Goal: Navigation & Orientation: Go to known website

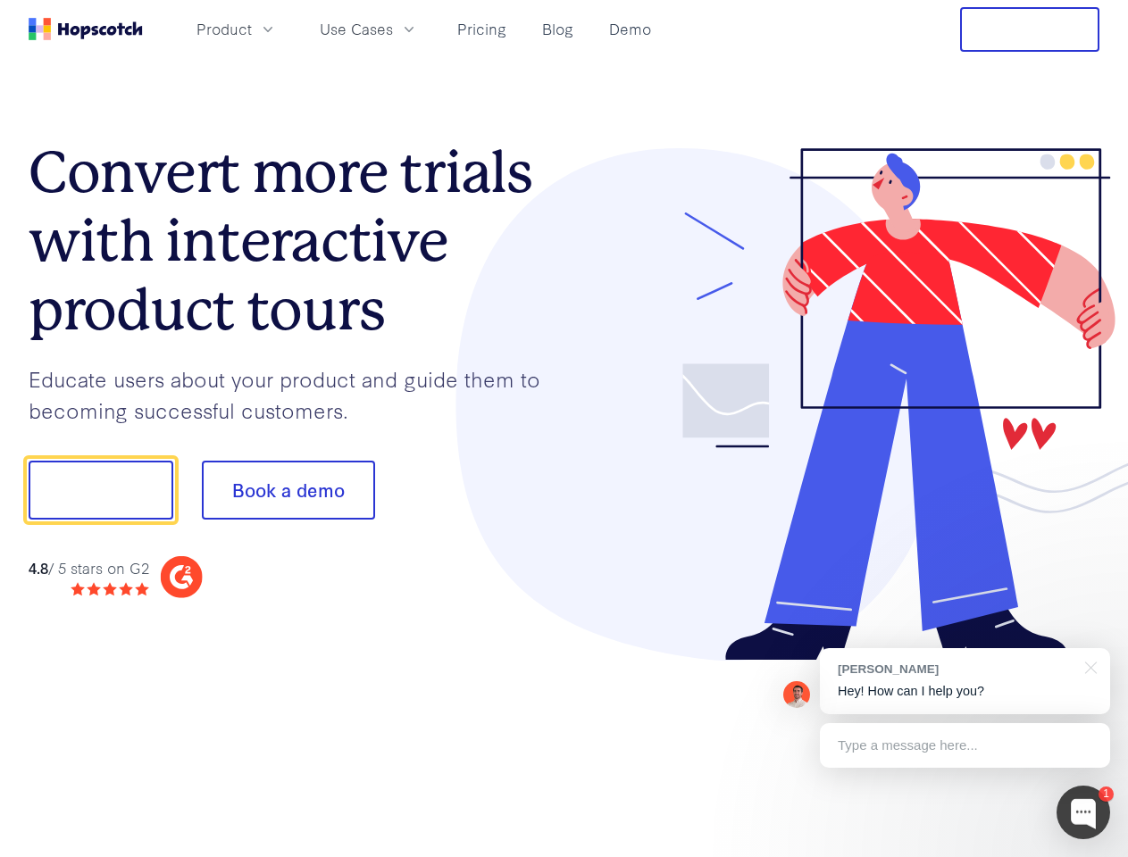
click at [564, 429] on div at bounding box center [832, 404] width 536 height 513
click at [252, 29] on span "Product" at bounding box center [223, 29] width 55 height 22
click at [393, 29] on span "Use Cases" at bounding box center [356, 29] width 73 height 22
click at [1029, 29] on button "Free Trial" at bounding box center [1029, 29] width 139 height 45
click at [100, 490] on button "Show me!" at bounding box center [101, 490] width 145 height 59
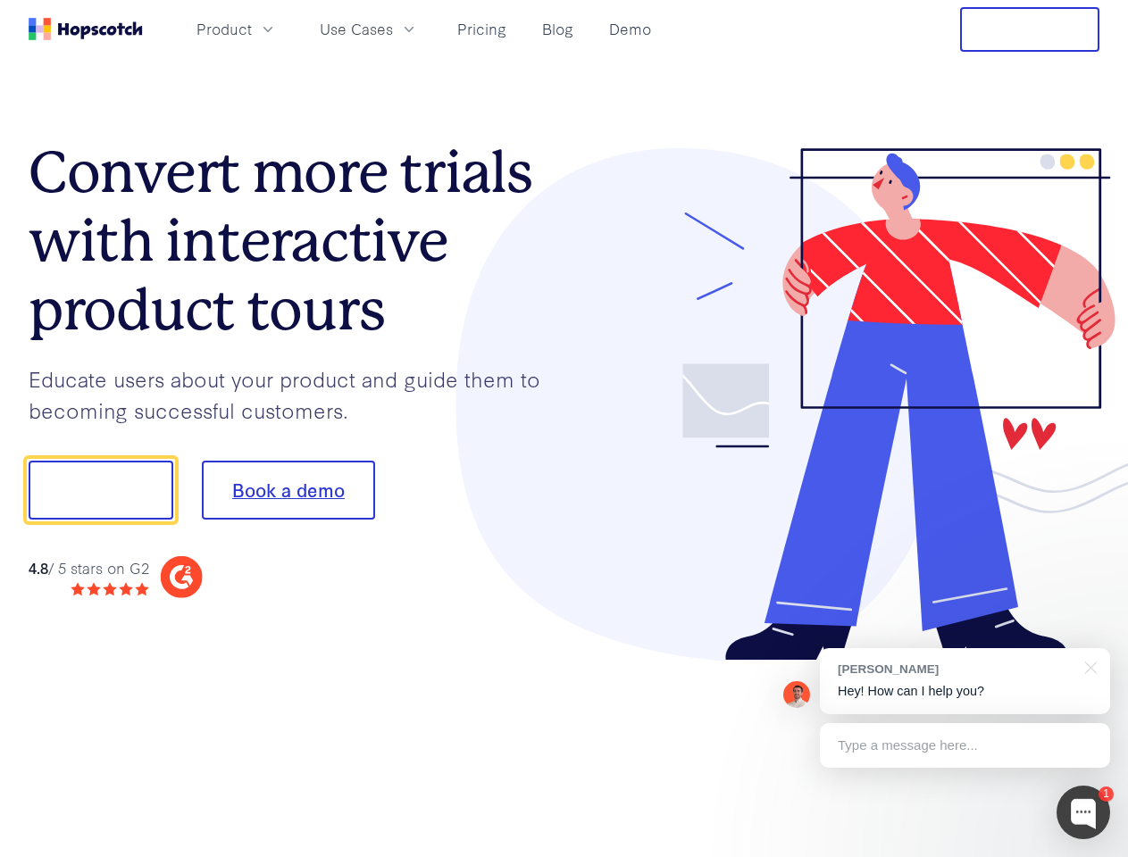
click at [287, 490] on button "Book a demo" at bounding box center [288, 490] width 173 height 59
click at [1083, 812] on div at bounding box center [1083, 813] width 54 height 54
click at [964, 681] on div "[PERSON_NAME] Hey! How can I help you?" at bounding box center [965, 681] width 290 height 66
click at [1087, 666] on div at bounding box center [942, 487] width 335 height 595
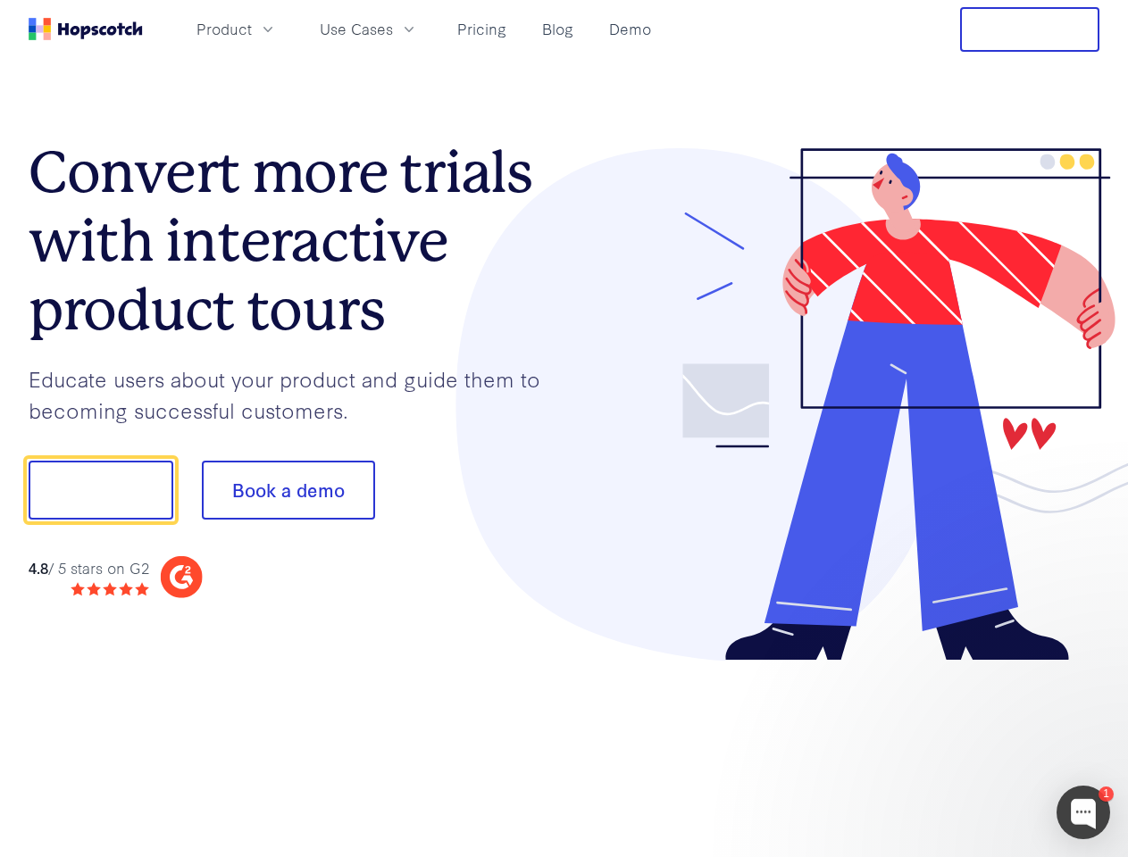
click at [964, 745] on div at bounding box center [942, 487] width 335 height 595
